Goal: Navigation & Orientation: Understand site structure

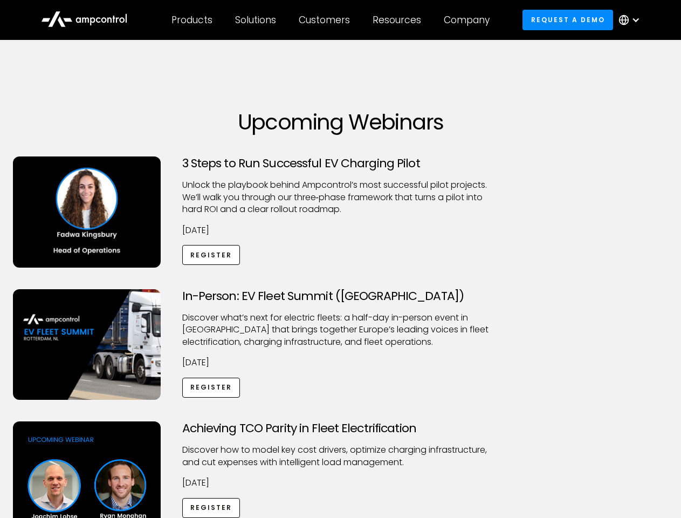
click at [332, 20] on div "Customers" at bounding box center [324, 20] width 51 height 12
click at [191, 20] on div "Products" at bounding box center [192, 20] width 41 height 12
click at [256, 20] on div "Solutions" at bounding box center [255, 20] width 41 height 12
click at [326, 20] on div "Customers" at bounding box center [324, 20] width 51 height 12
click at [399, 20] on div "Resources" at bounding box center [397, 20] width 49 height 12
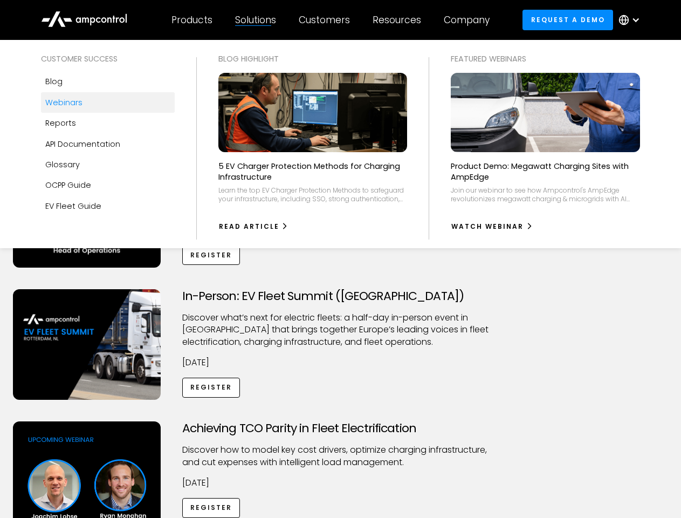
click at [470, 20] on div "Company" at bounding box center [467, 20] width 46 height 12
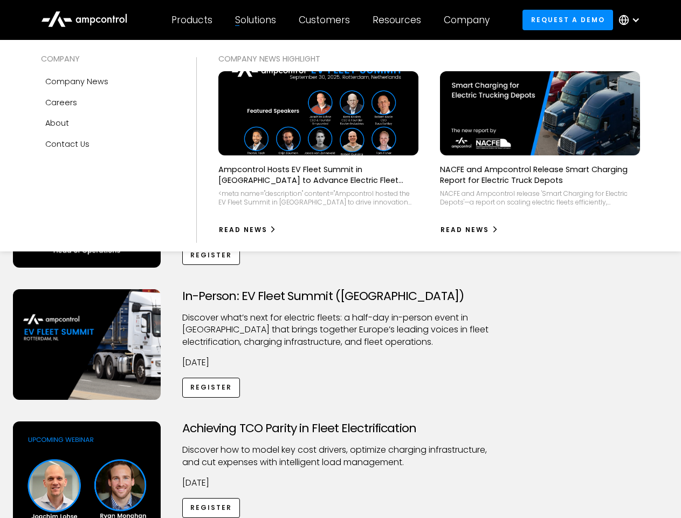
click at [632, 20] on div at bounding box center [636, 20] width 9 height 9
